Goal: Book appointment/travel/reservation

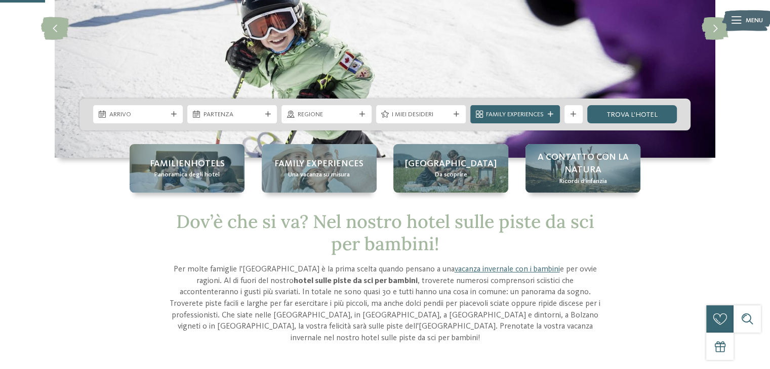
scroll to position [148, 0]
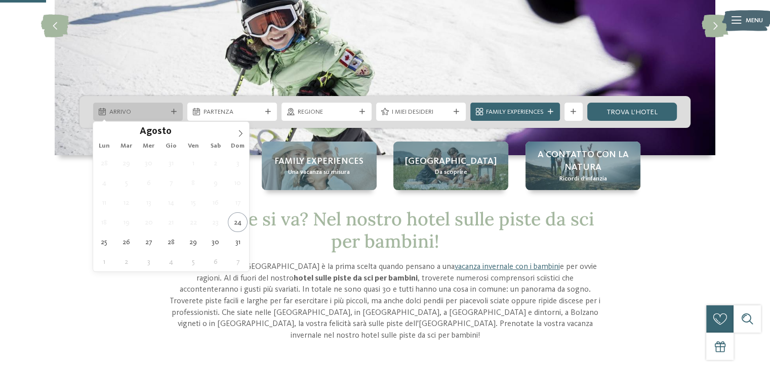
click at [164, 110] on span "Arrivo" at bounding box center [138, 112] width 58 height 9
click at [243, 134] on icon at bounding box center [240, 133] width 7 height 7
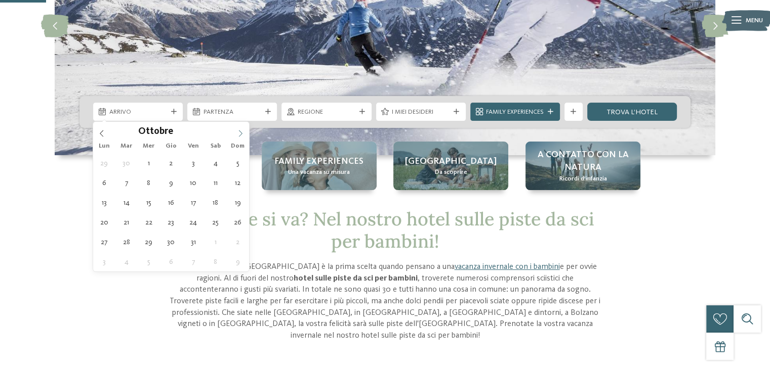
click at [243, 134] on icon at bounding box center [240, 133] width 7 height 7
type div "[DATE]"
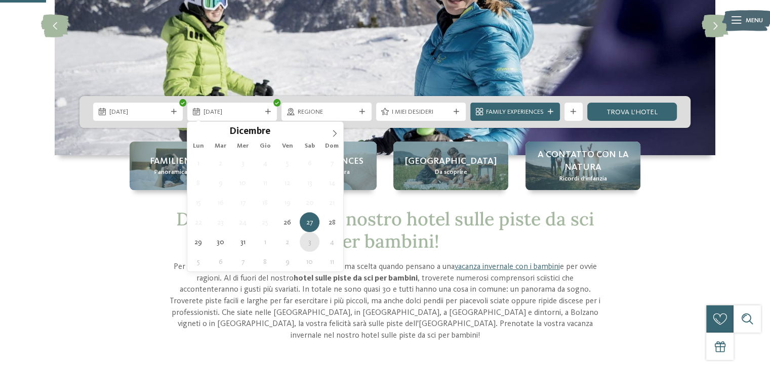
type div "03.01.2026"
type input "****"
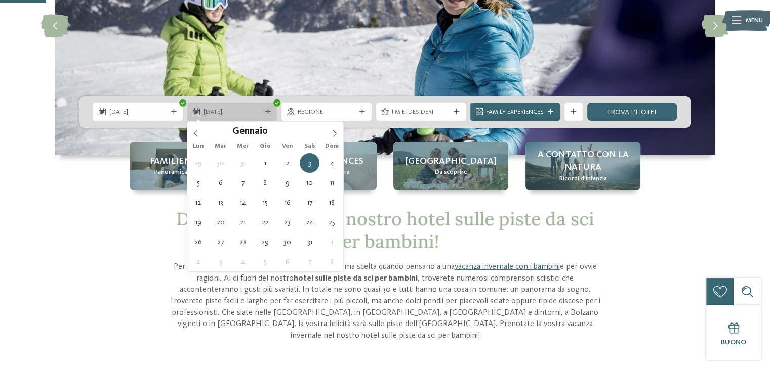
click at [252, 111] on span "03.01.2026" at bounding box center [232, 112] width 58 height 9
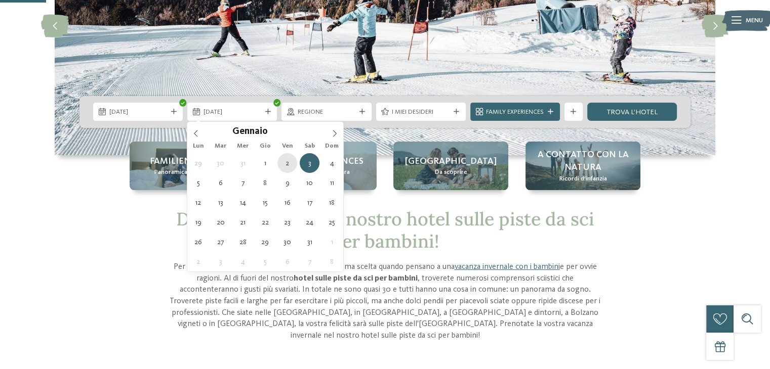
type div "[DATE]"
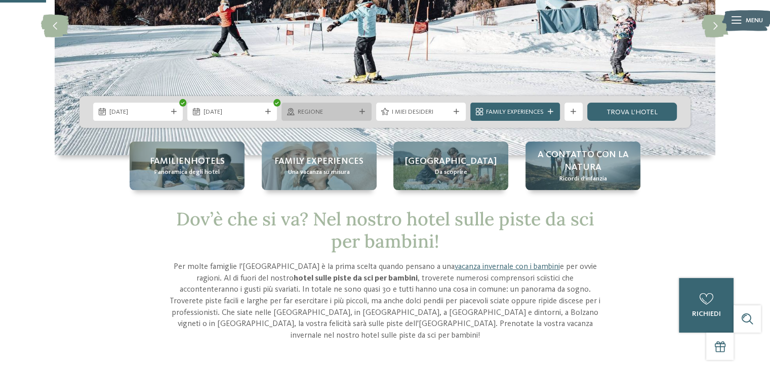
click at [331, 111] on span "Regione" at bounding box center [327, 112] width 58 height 9
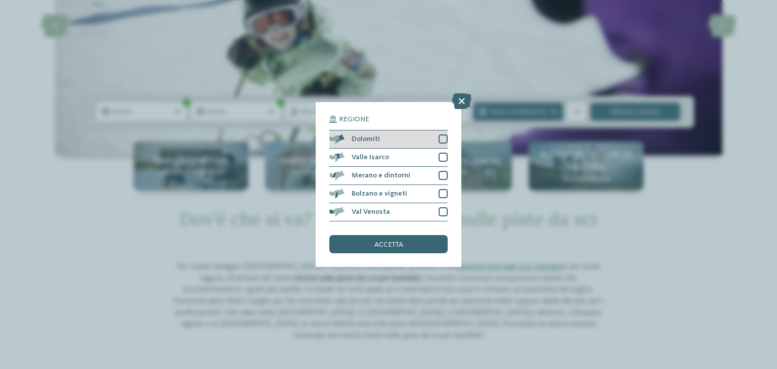
click at [443, 139] on div at bounding box center [443, 139] width 9 height 9
click at [443, 151] on div "Valle Isarco" at bounding box center [388, 158] width 118 height 18
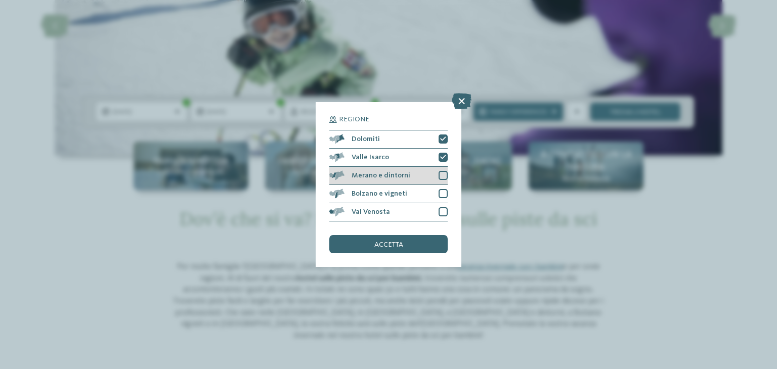
click at [443, 174] on div at bounding box center [443, 175] width 9 height 9
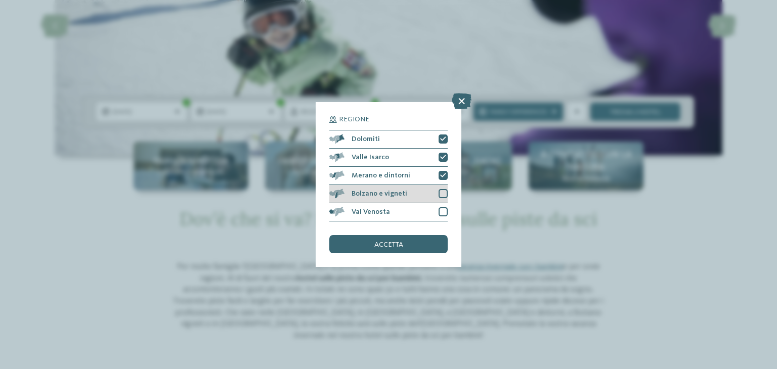
click at [443, 193] on div at bounding box center [443, 193] width 9 height 9
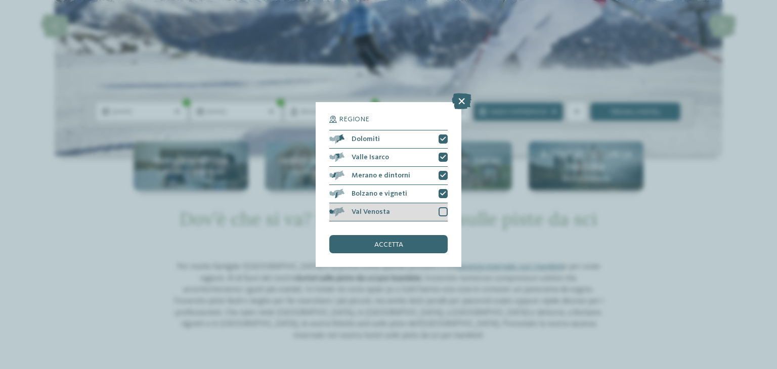
click at [443, 211] on div at bounding box center [443, 211] width 9 height 9
click at [409, 251] on div "accetta" at bounding box center [388, 244] width 118 height 18
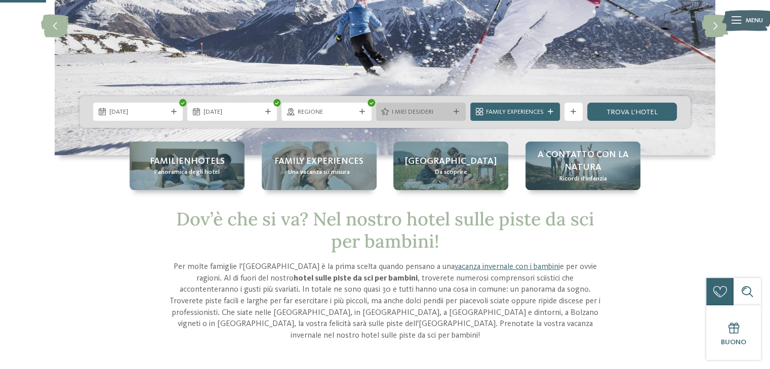
click at [428, 112] on span "I miei desideri" at bounding box center [421, 112] width 58 height 9
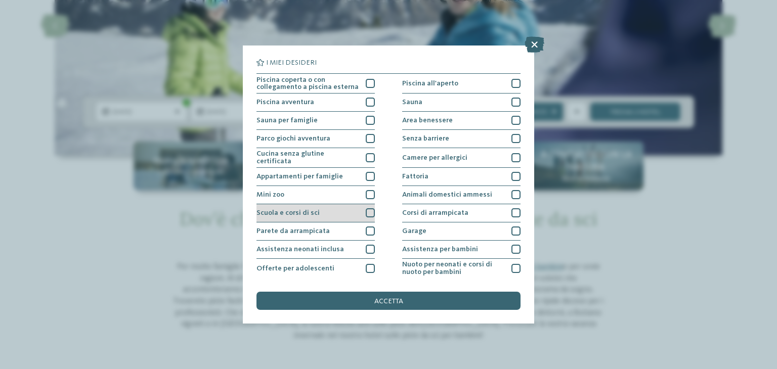
click at [287, 211] on span "Scuola e corsi di sci" at bounding box center [288, 212] width 63 height 7
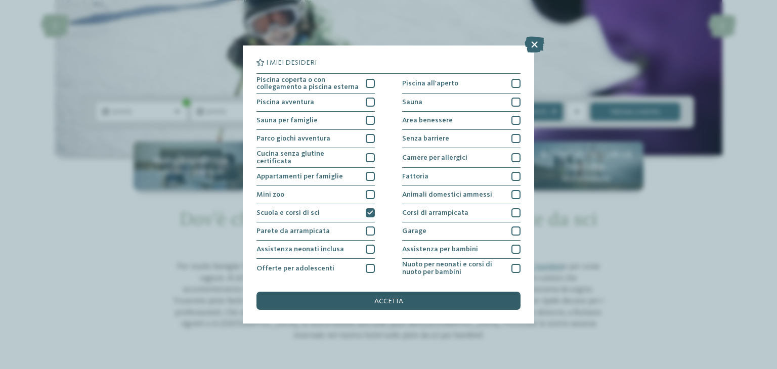
click at [373, 299] on div "accetta" at bounding box center [389, 301] width 264 height 18
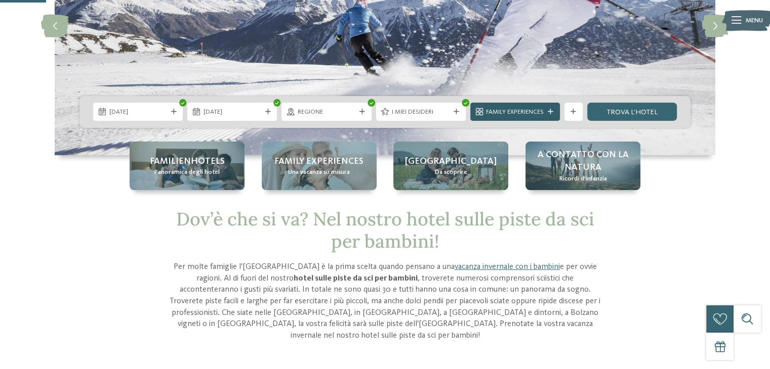
click at [532, 114] on span "Family Experiences" at bounding box center [515, 112] width 58 height 9
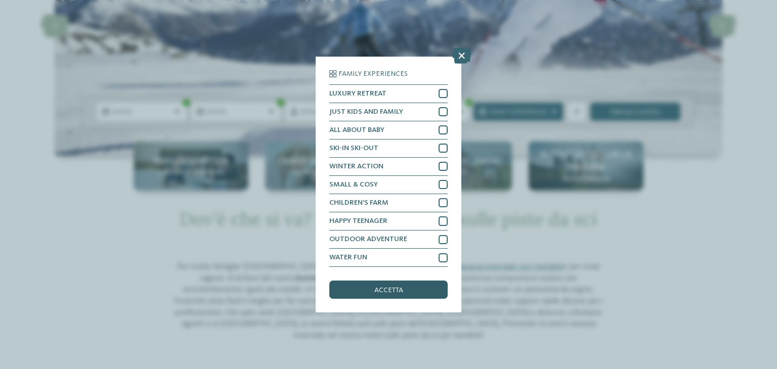
click at [370, 292] on div "accetta" at bounding box center [388, 290] width 118 height 18
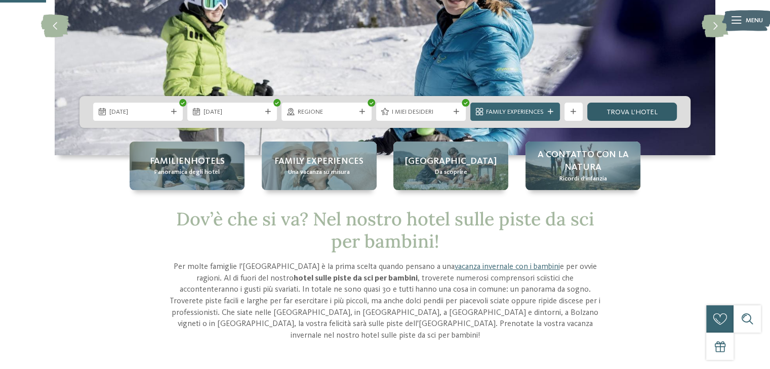
click at [621, 110] on link "trova l’hotel" at bounding box center [632, 112] width 90 height 18
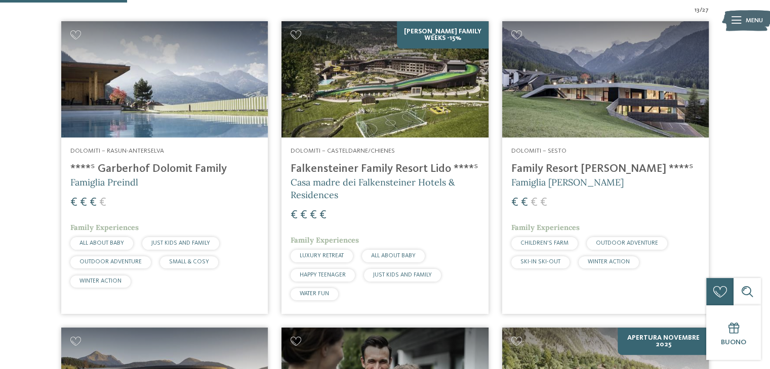
scroll to position [331, 0]
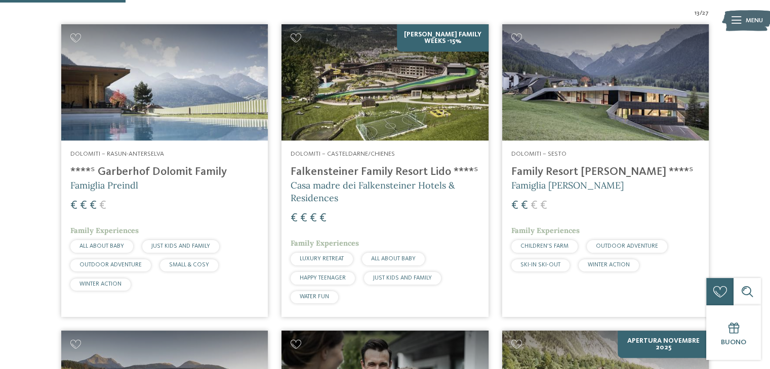
click at [640, 106] on img at bounding box center [605, 82] width 206 height 116
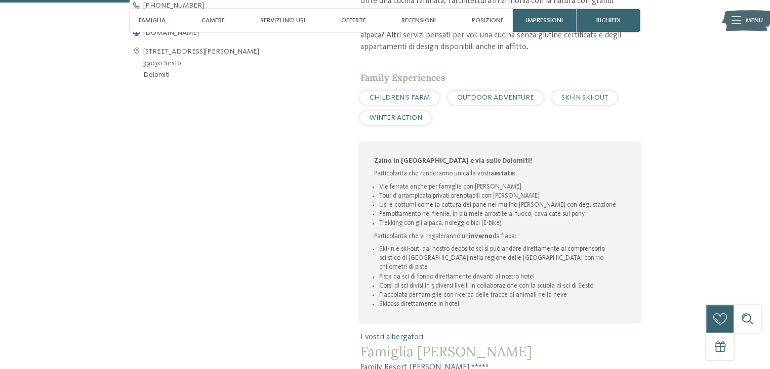
scroll to position [497, 0]
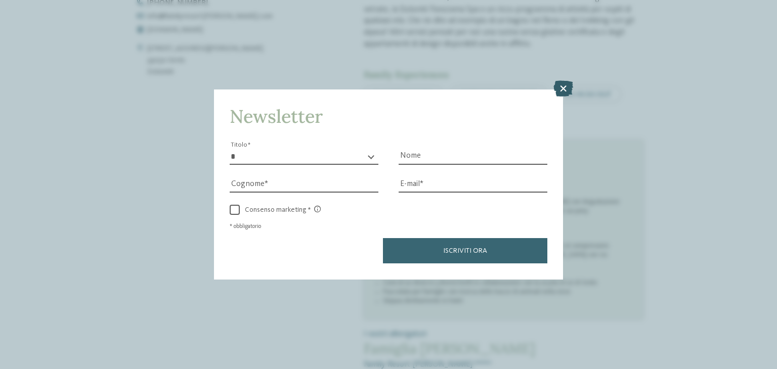
click at [563, 88] on icon at bounding box center [564, 89] width 20 height 16
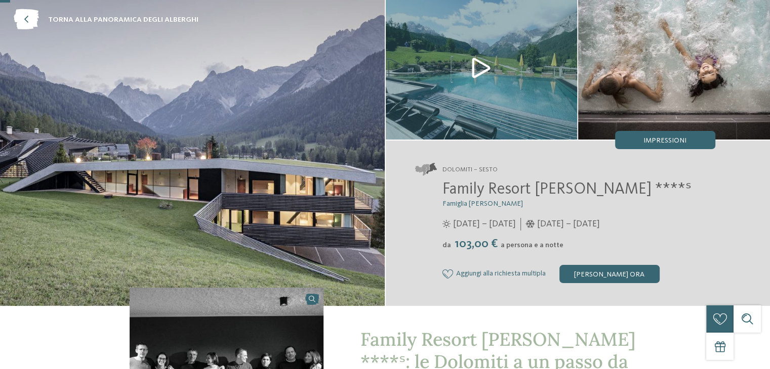
scroll to position [0, 0]
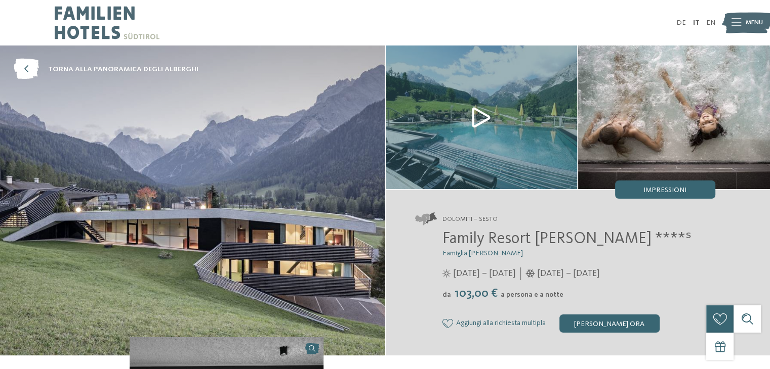
click at [480, 118] on img at bounding box center [482, 118] width 192 height 144
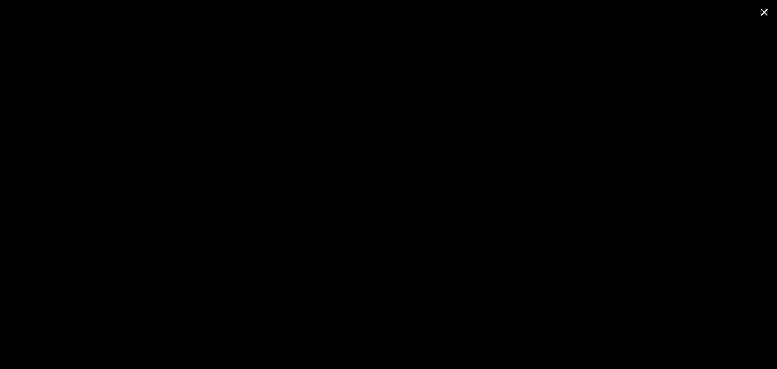
click at [765, 15] on span at bounding box center [764, 12] width 25 height 24
